Goal: Book appointment/travel/reservation

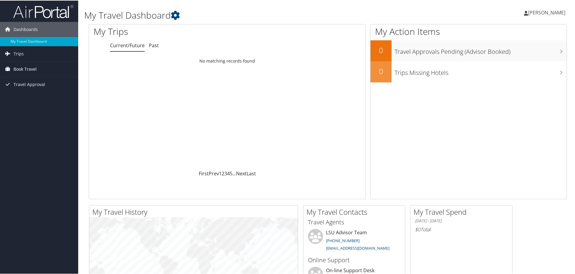
drag, startPoint x: 0, startPoint y: 0, endPoint x: 36, endPoint y: 68, distance: 76.9
click at [36, 68] on span "Book Travel" at bounding box center [25, 68] width 23 height 15
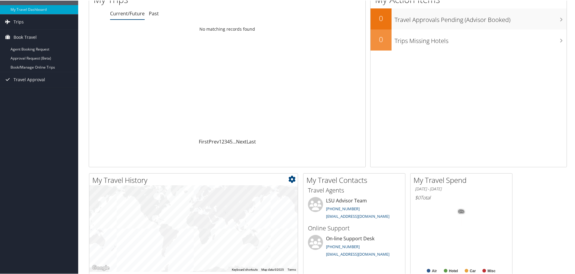
scroll to position [6, 0]
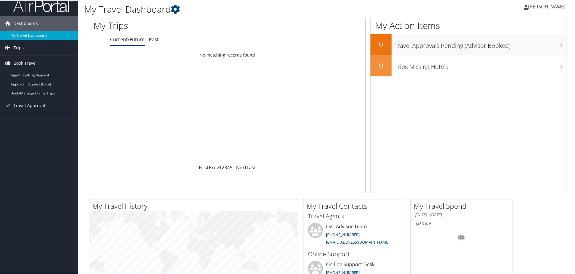
click at [26, 48] on link "Trips" at bounding box center [39, 47] width 78 height 15
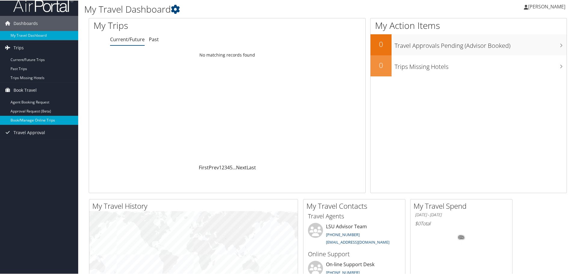
click at [43, 119] on link "Book/Manage Online Trips" at bounding box center [39, 119] width 78 height 9
